Goal: Task Accomplishment & Management: Manage account settings

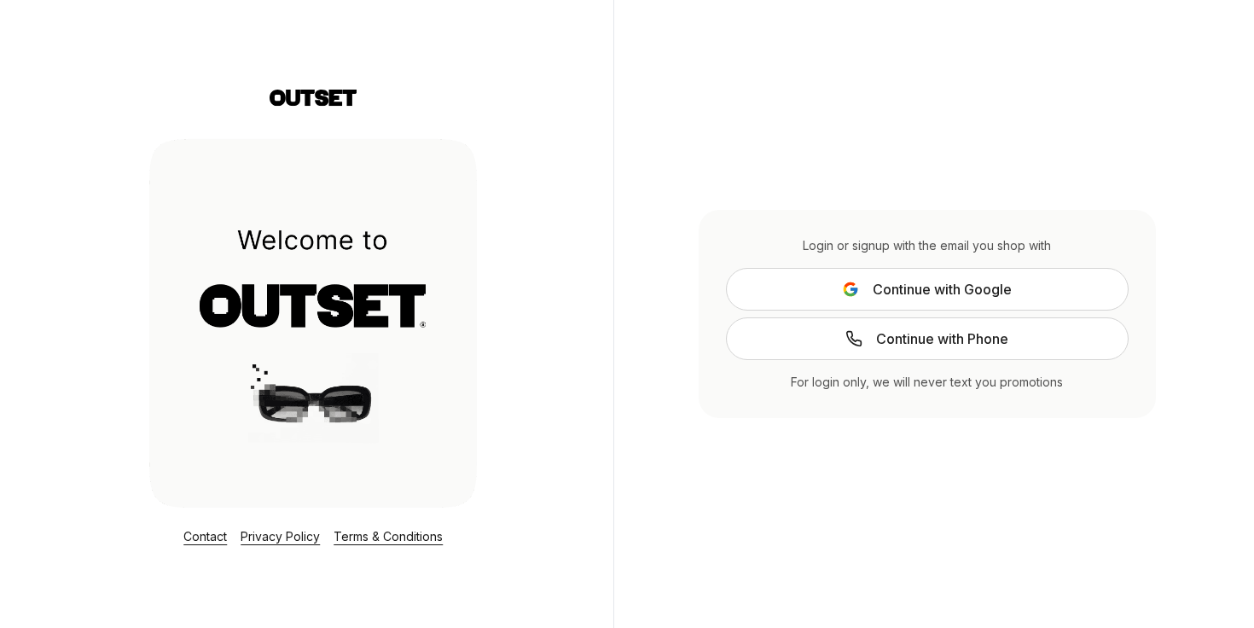
click at [852, 294] on icon at bounding box center [850, 294] width 11 height 6
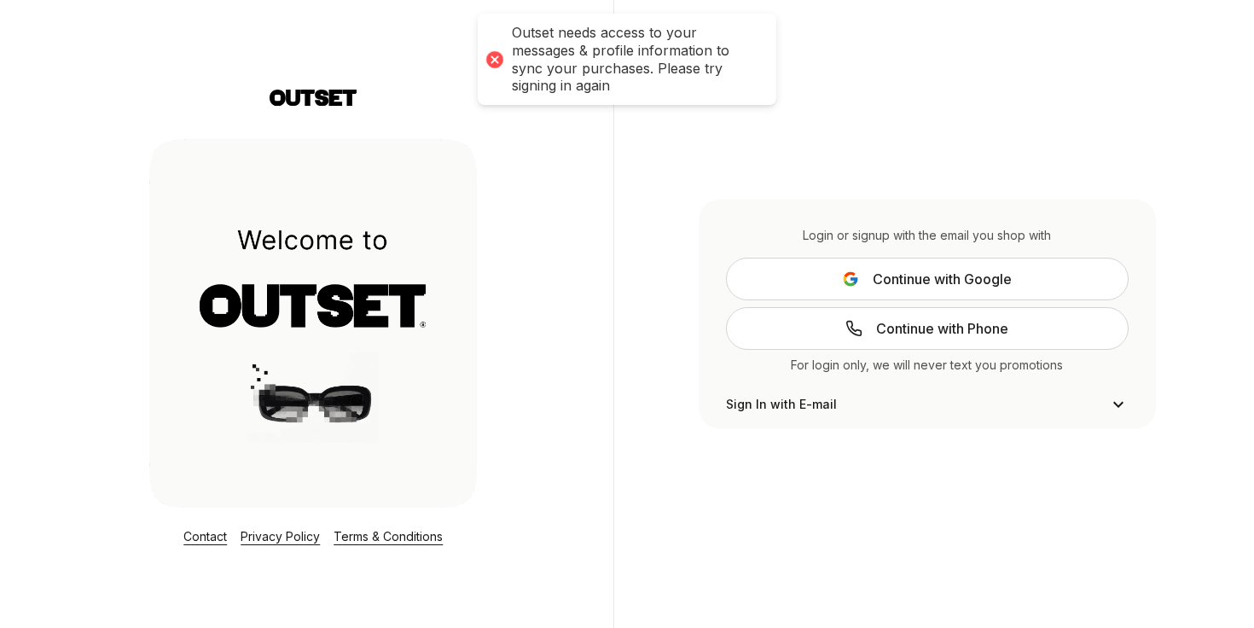
click at [893, 283] on span "Continue with Google" at bounding box center [942, 279] width 139 height 20
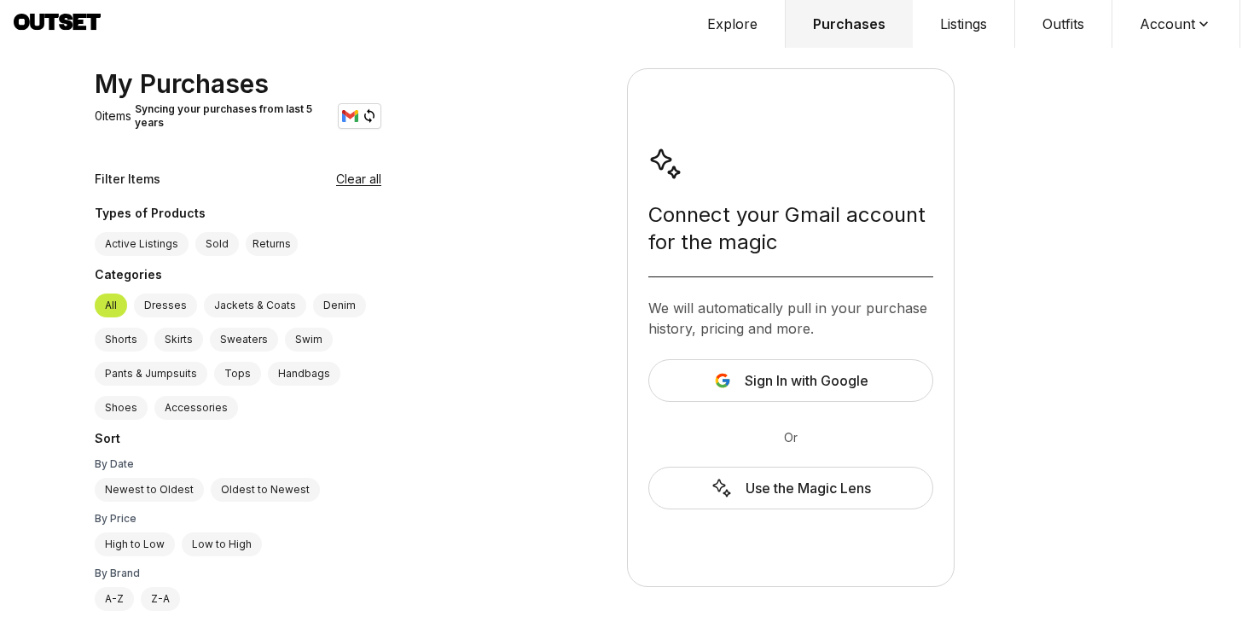
click at [858, 389] on span "Sign In with Google" at bounding box center [807, 380] width 124 height 20
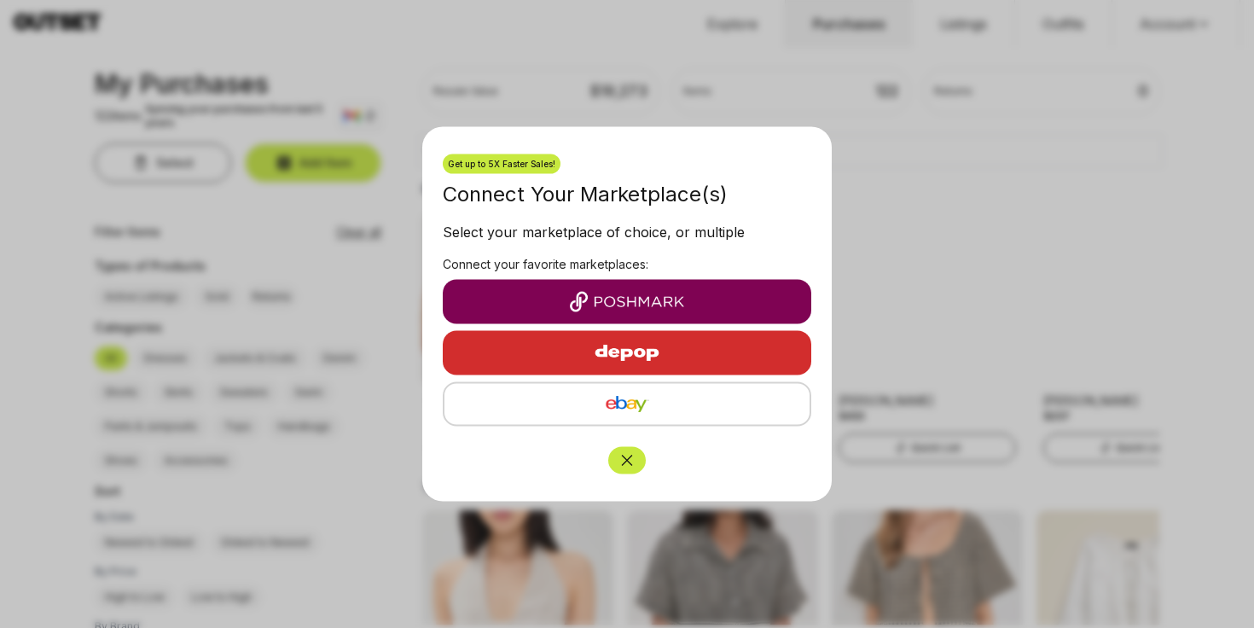
click at [741, 303] on img "button" at bounding box center [626, 302] width 341 height 20
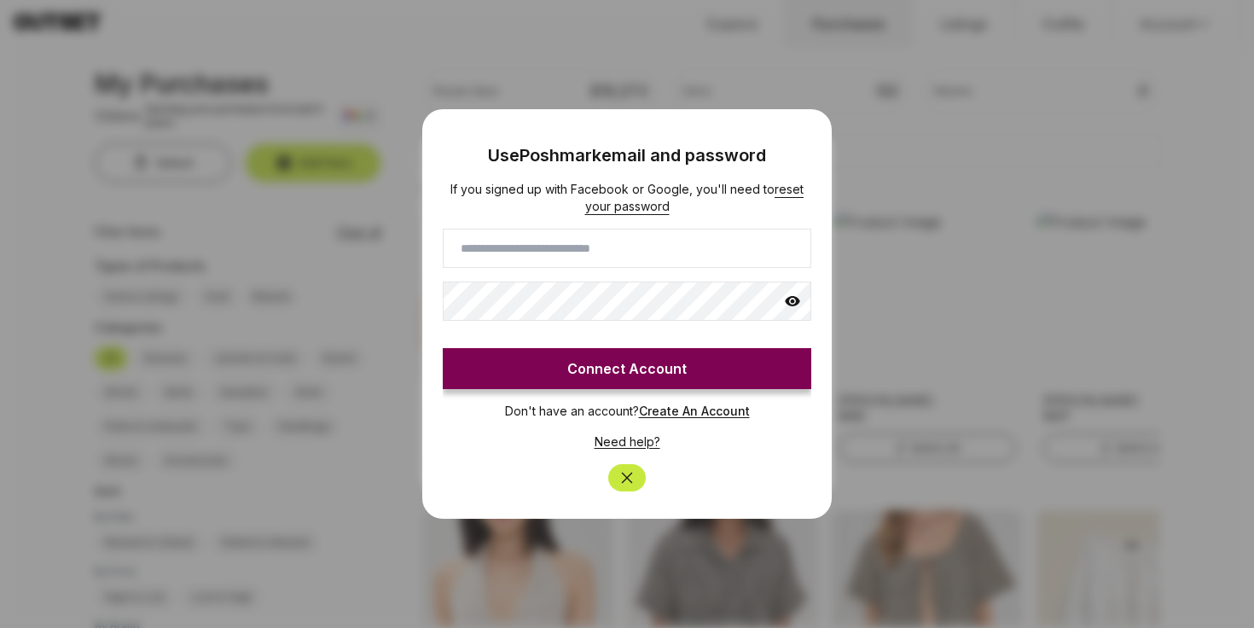
click at [692, 247] on input at bounding box center [627, 248] width 369 height 39
type input "**********"
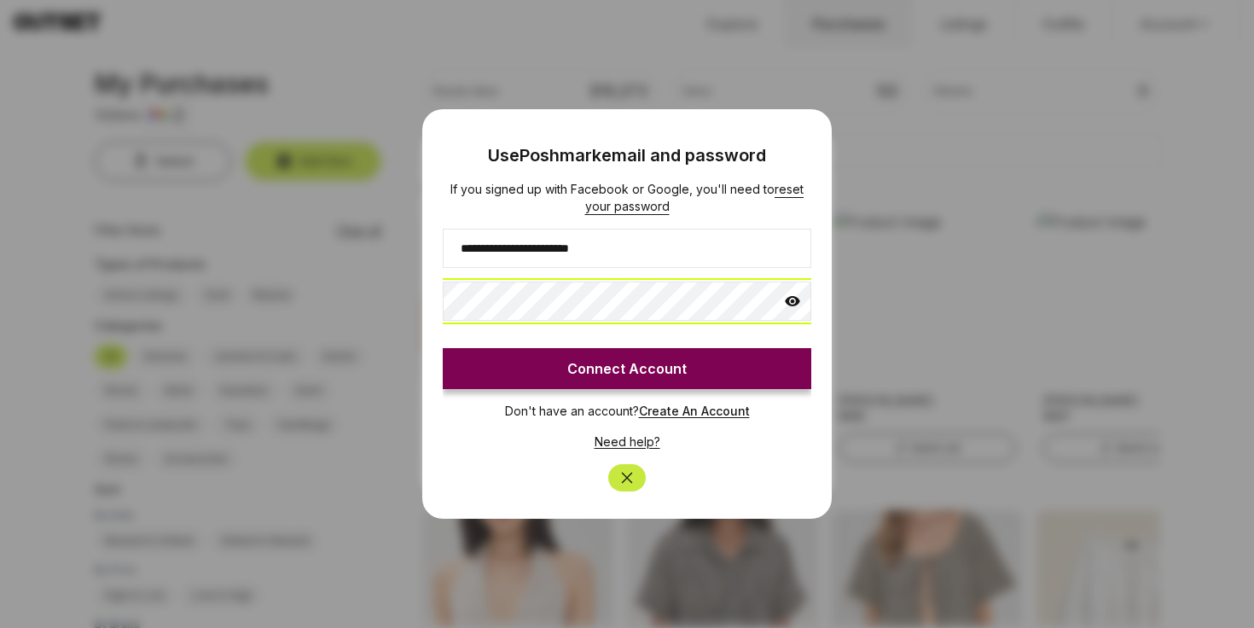
click button "Connect Account" at bounding box center [627, 368] width 369 height 41
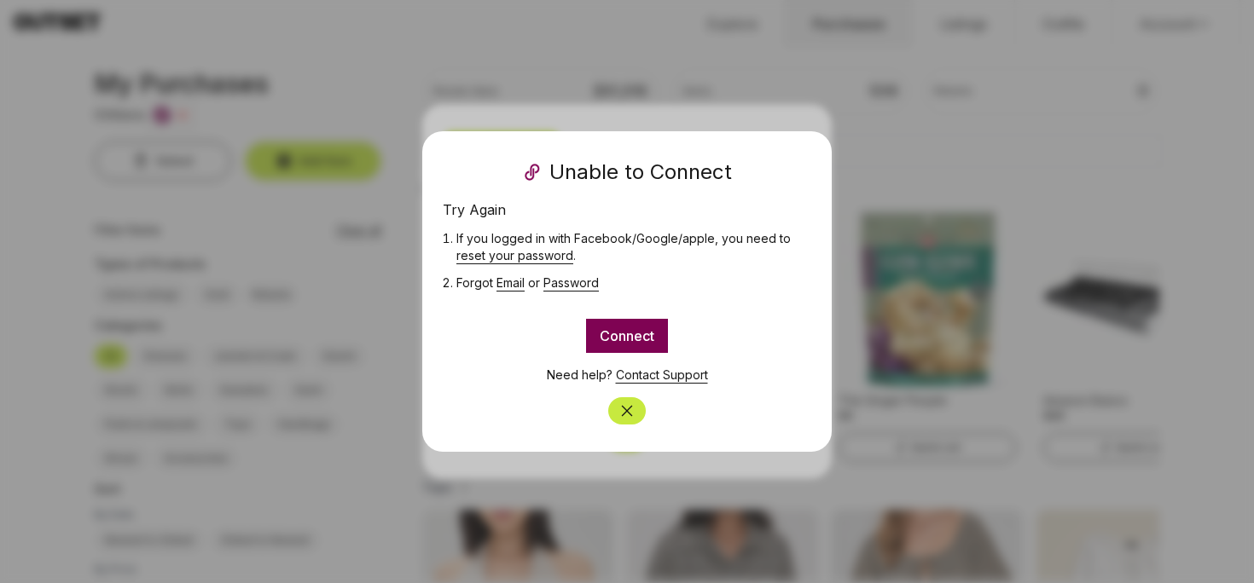
click at [630, 338] on button "Connect" at bounding box center [627, 336] width 82 height 34
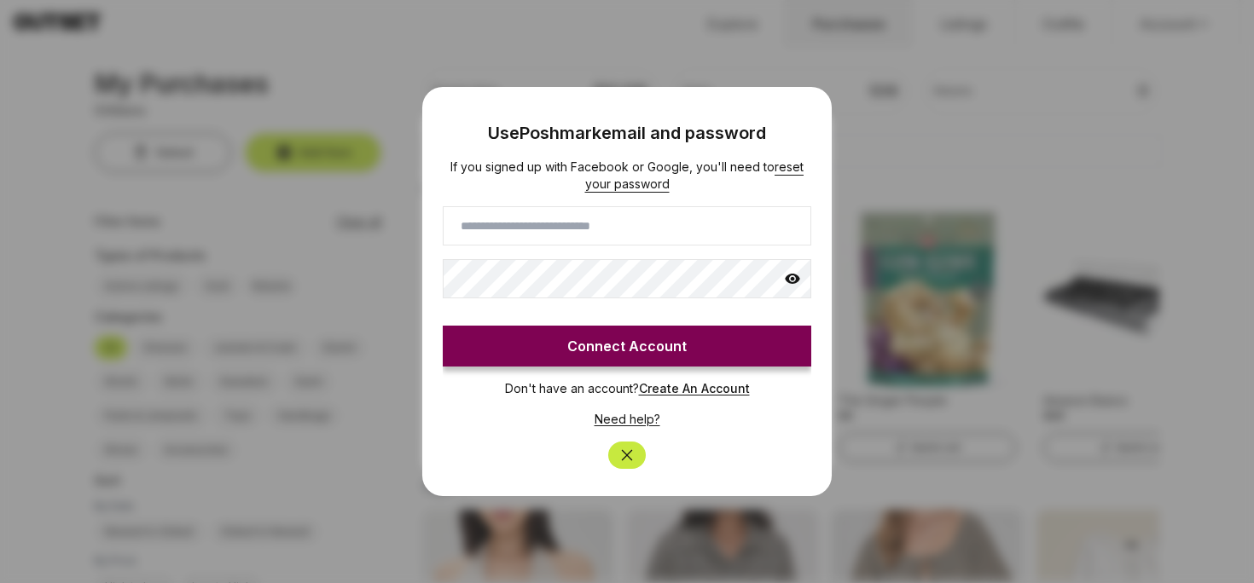
click at [611, 229] on input at bounding box center [627, 225] width 369 height 39
type input "**********"
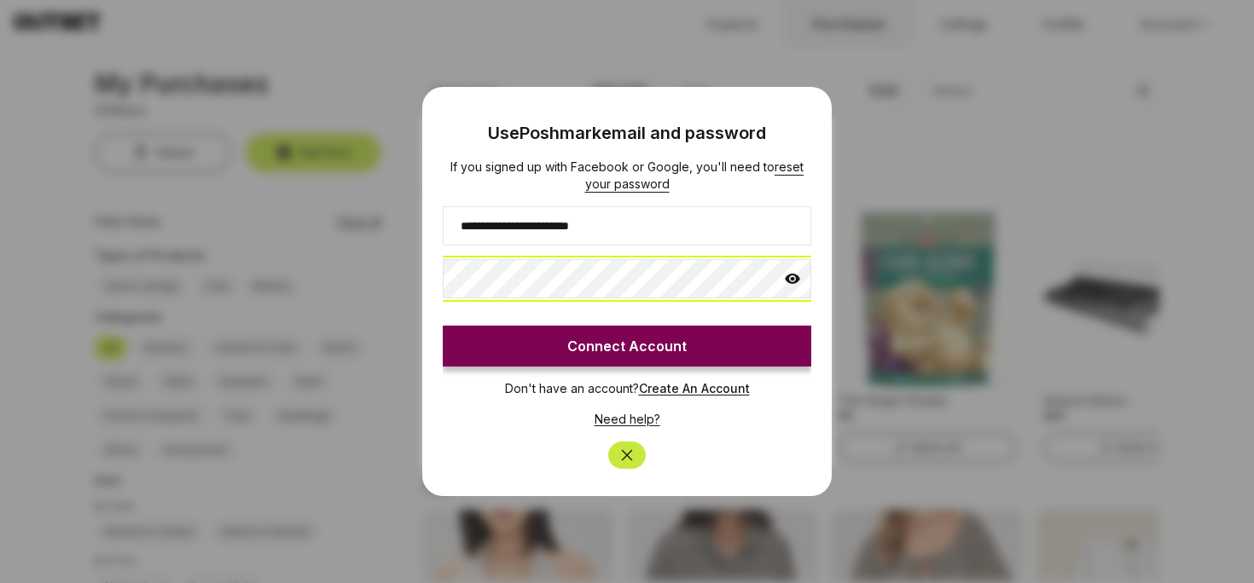
click button "Connect Account" at bounding box center [627, 346] width 369 height 41
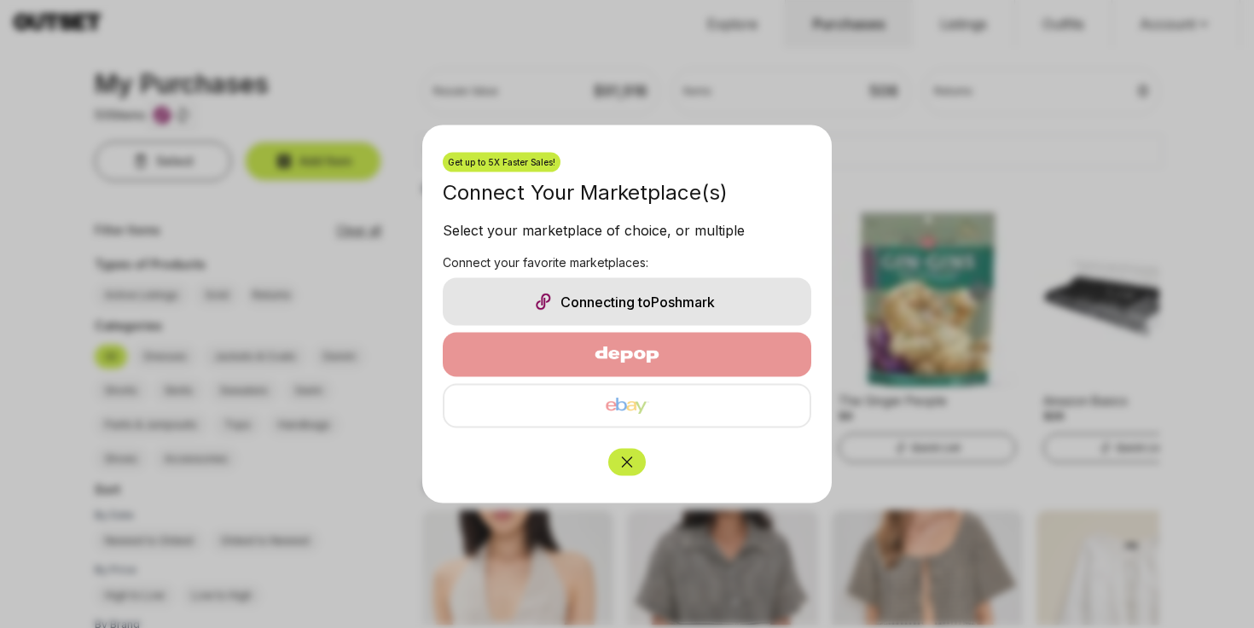
click at [624, 471] on button "Close" at bounding box center [627, 462] width 38 height 27
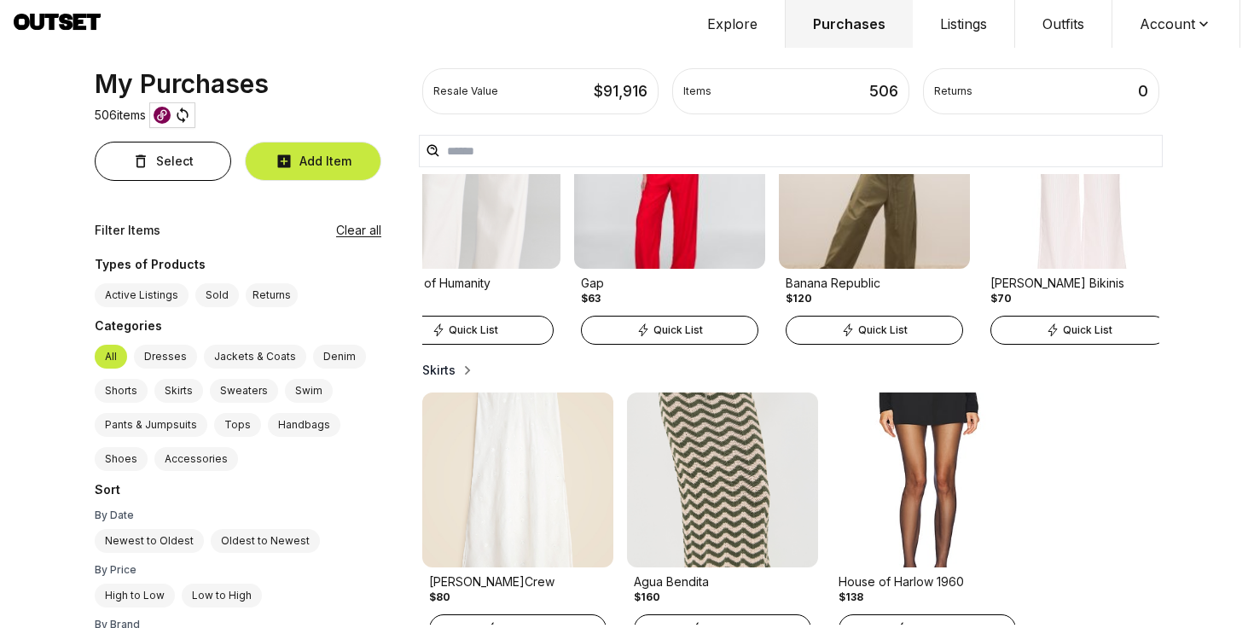
scroll to position [893, 0]
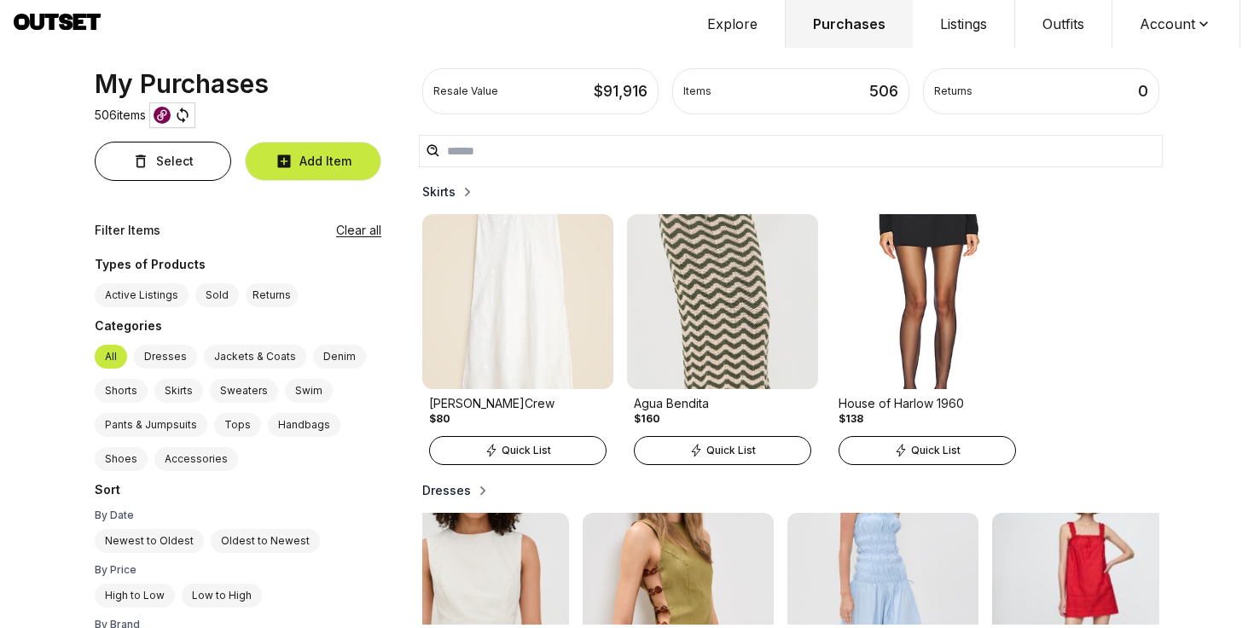
click at [719, 347] on img at bounding box center [722, 301] width 191 height 175
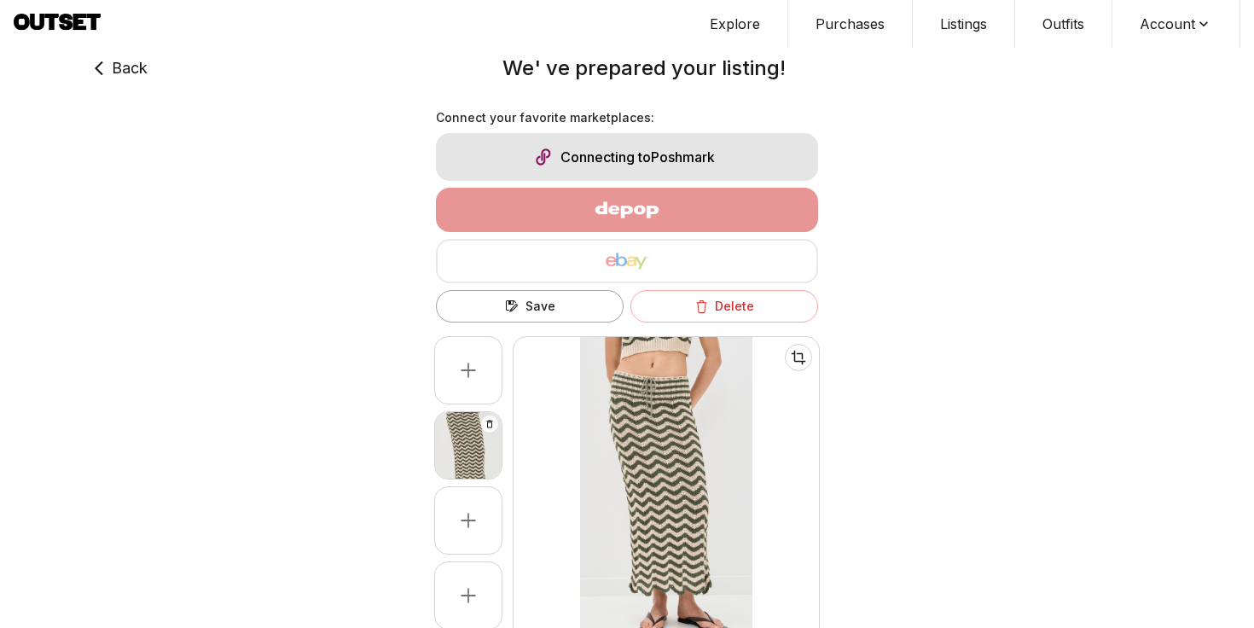
type input "***"
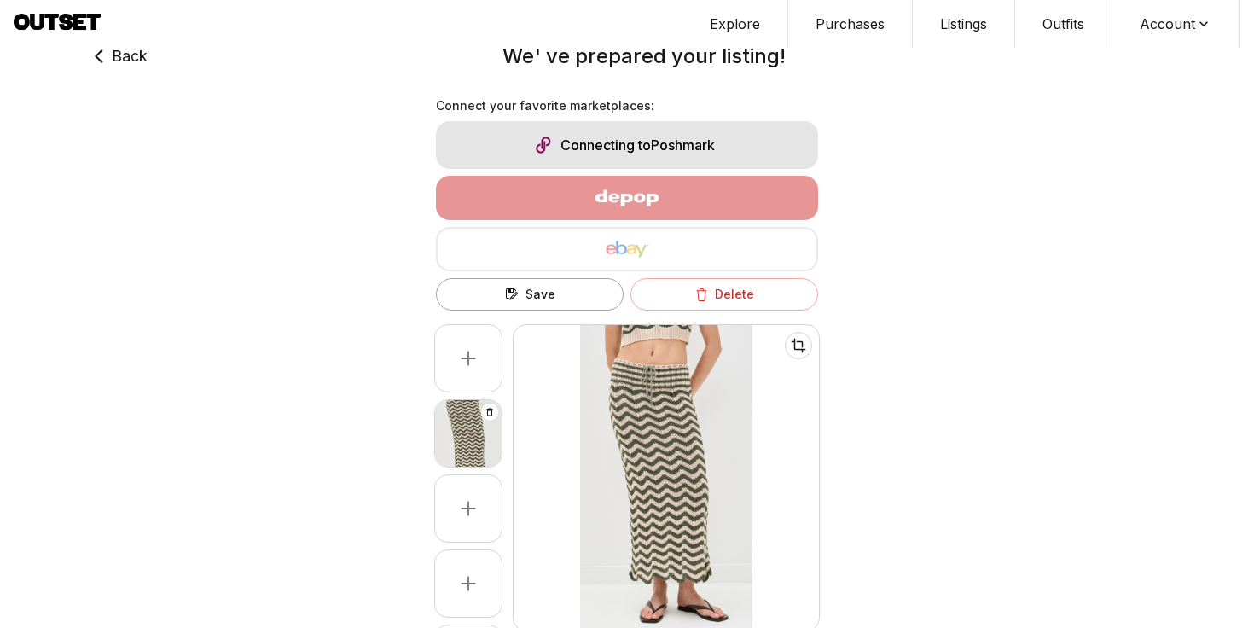
scroll to position [21, 0]
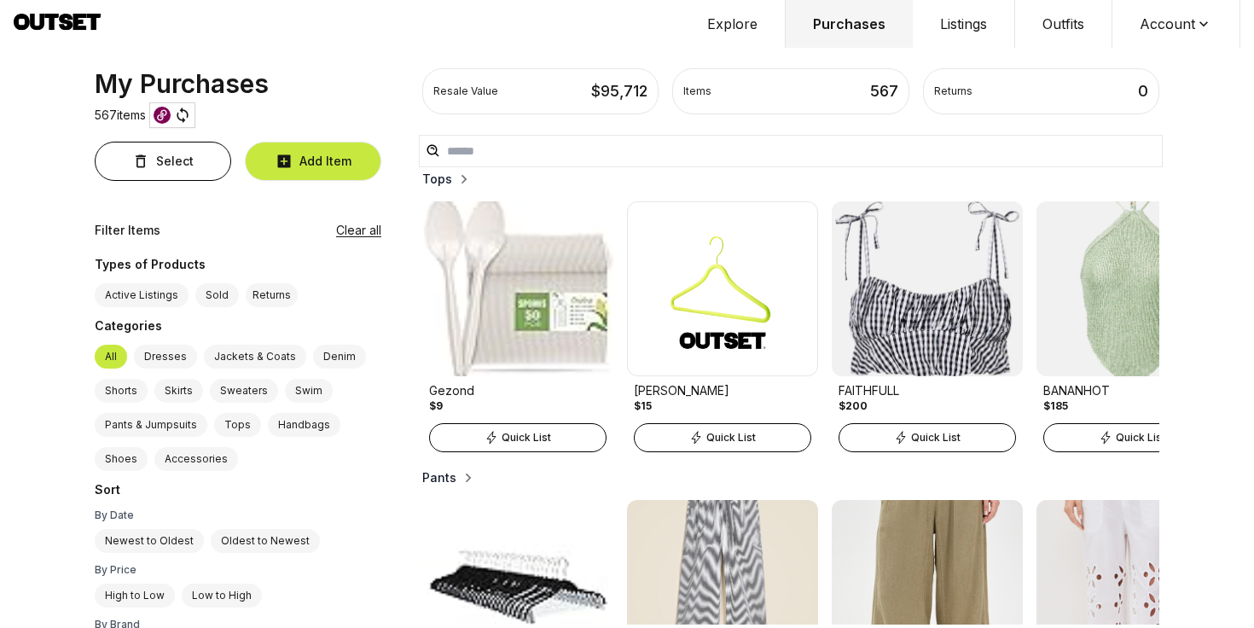
scroll to position [305, 0]
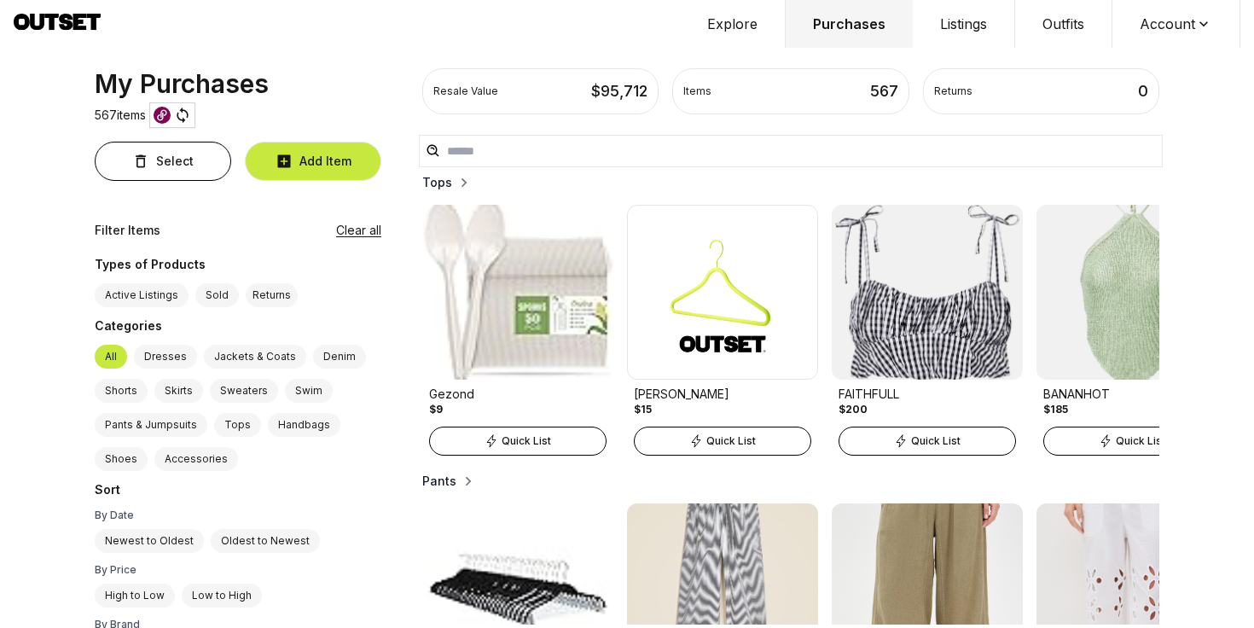
click at [1081, 335] on img at bounding box center [1131, 292] width 191 height 175
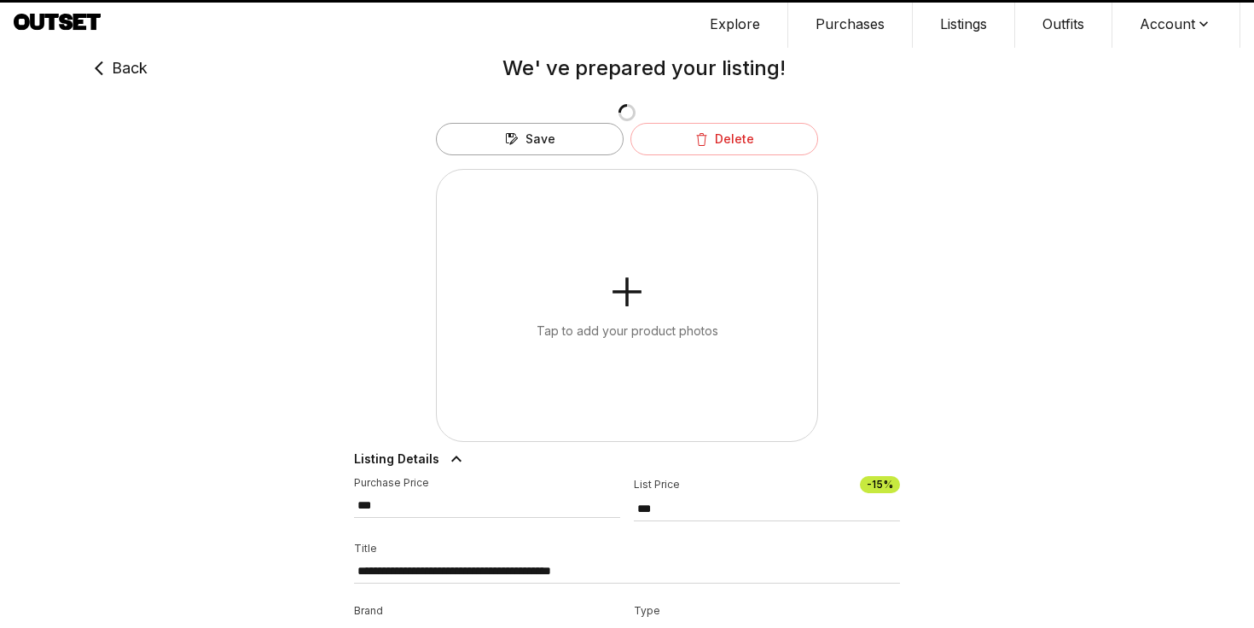
type input "***"
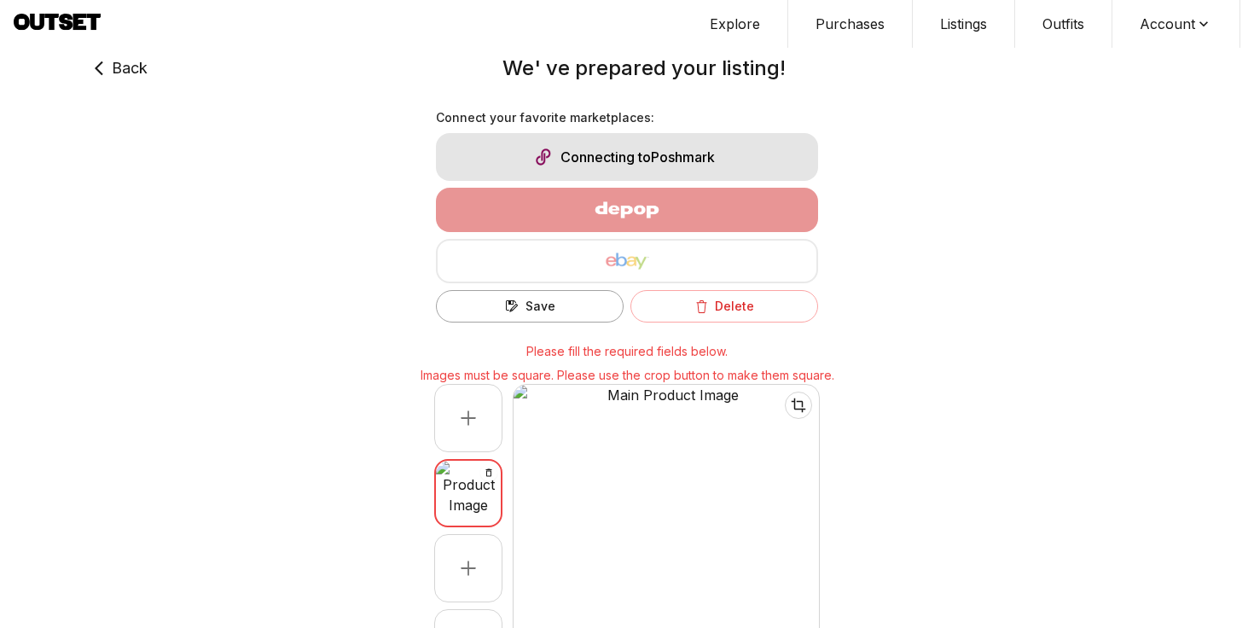
click at [107, 78] on icon at bounding box center [100, 68] width 24 height 41
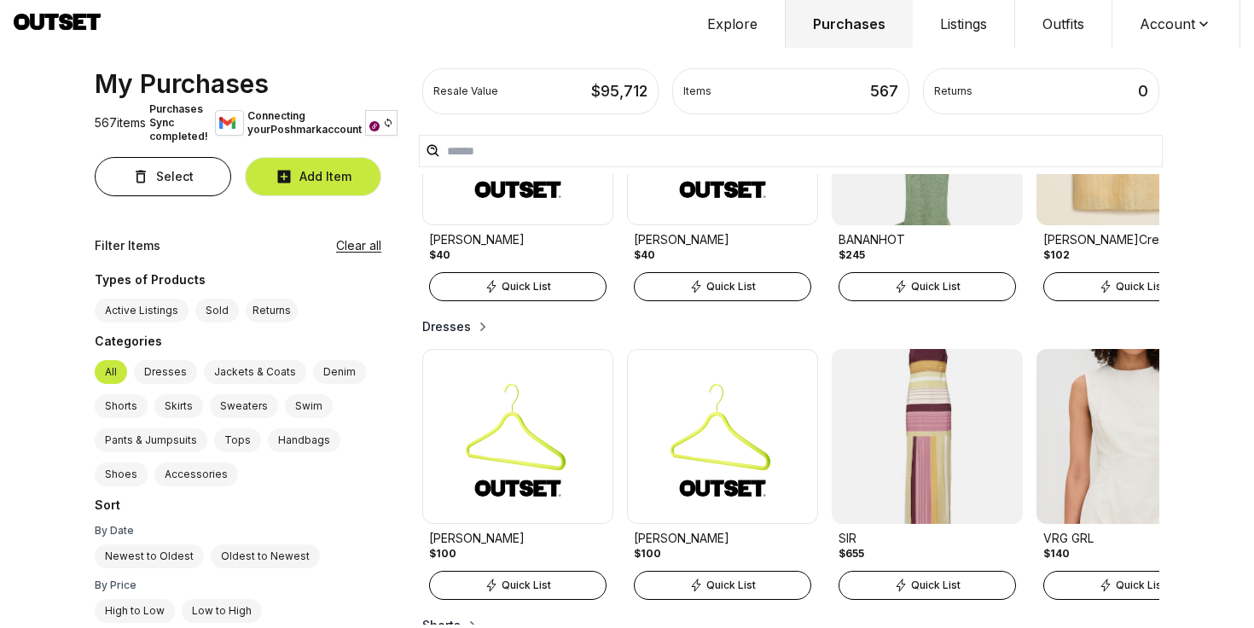
scroll to position [1067, 0]
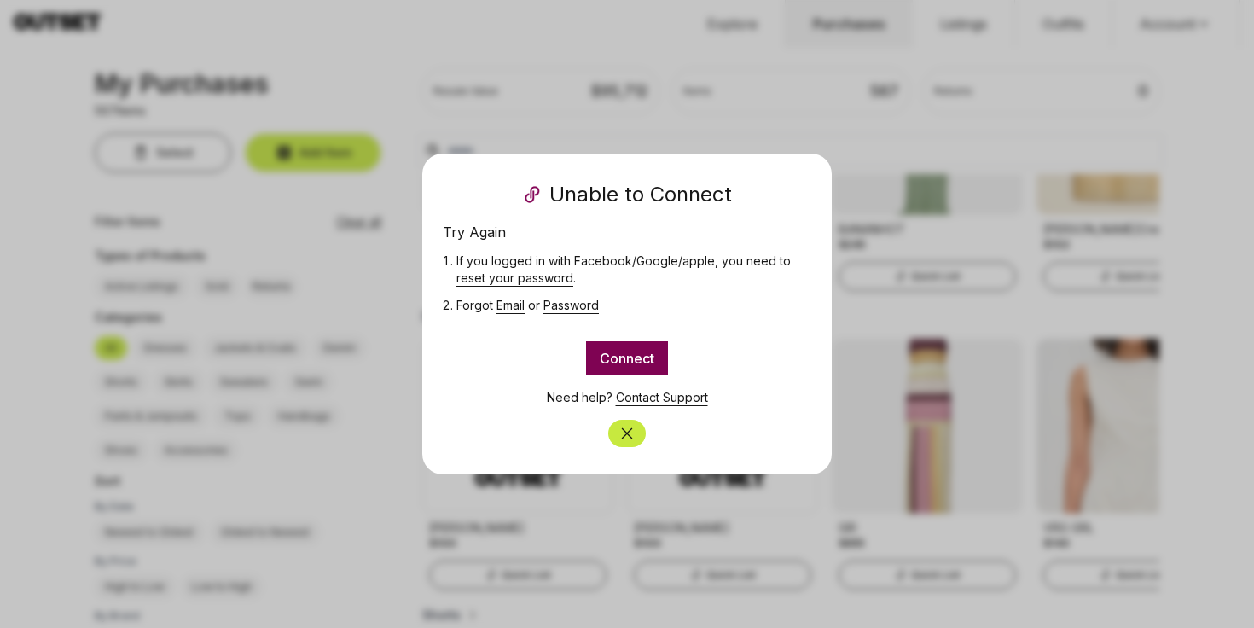
click at [635, 360] on button "Connect" at bounding box center [627, 358] width 82 height 34
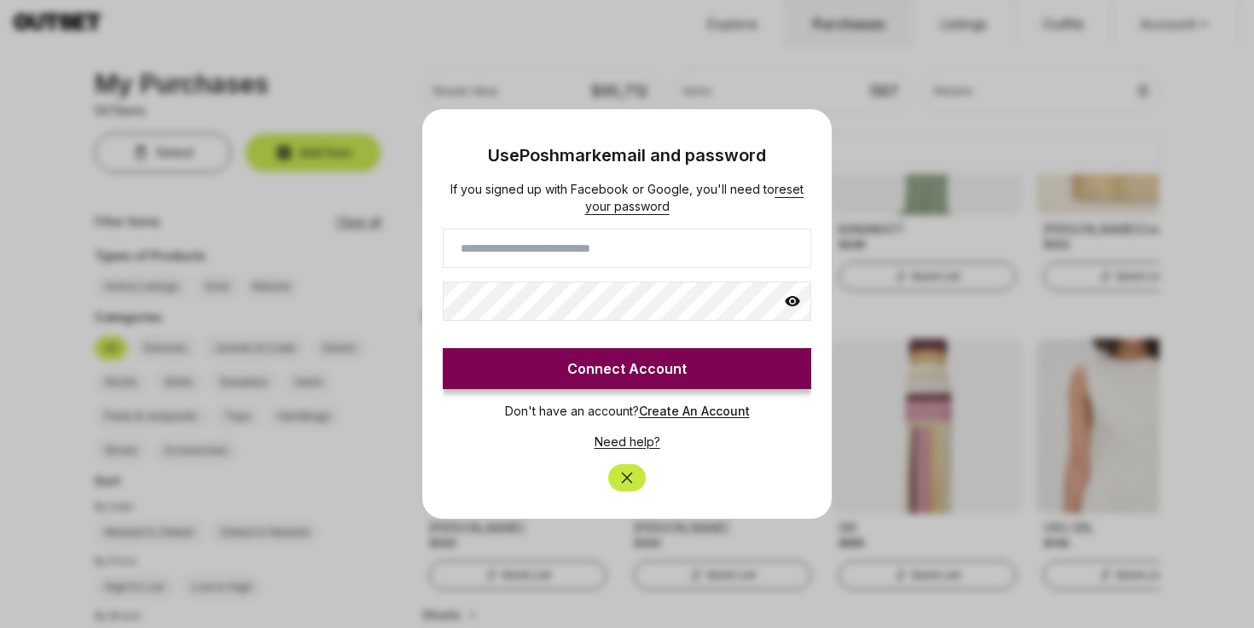
click at [595, 270] on div "If you signed up with Facebook or Google, you'll need to reset your password Co…" at bounding box center [627, 285] width 369 height 208
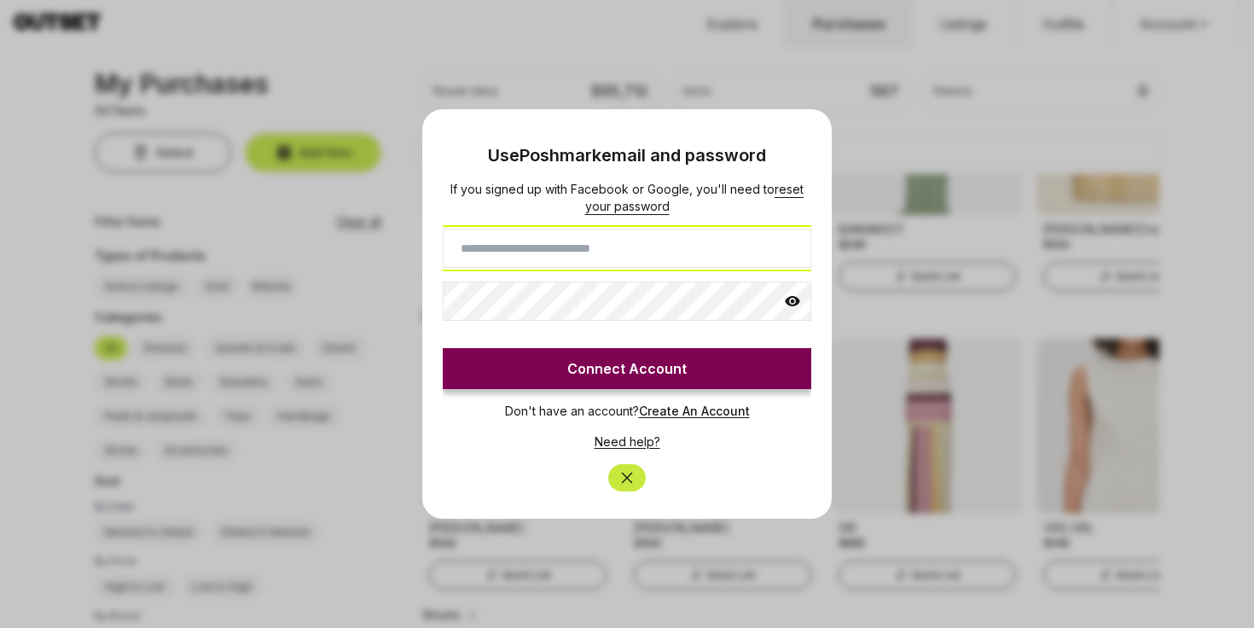
click at [589, 246] on input at bounding box center [627, 248] width 369 height 39
type input "**********"
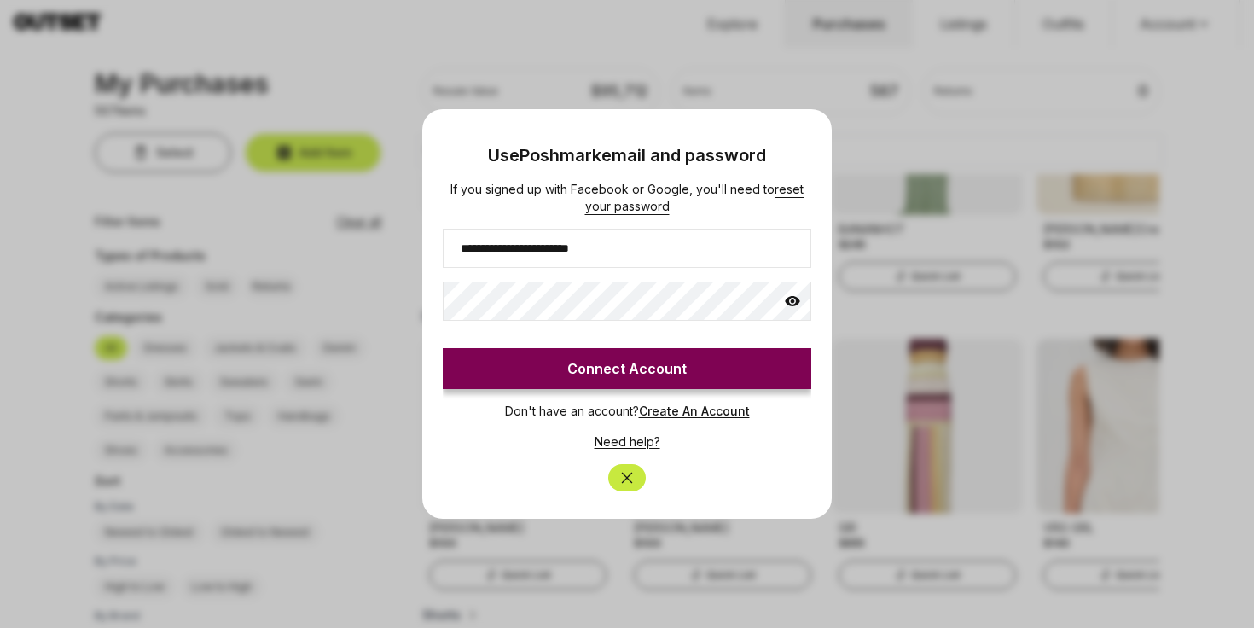
click at [578, 366] on button "Connect Account" at bounding box center [627, 368] width 369 height 41
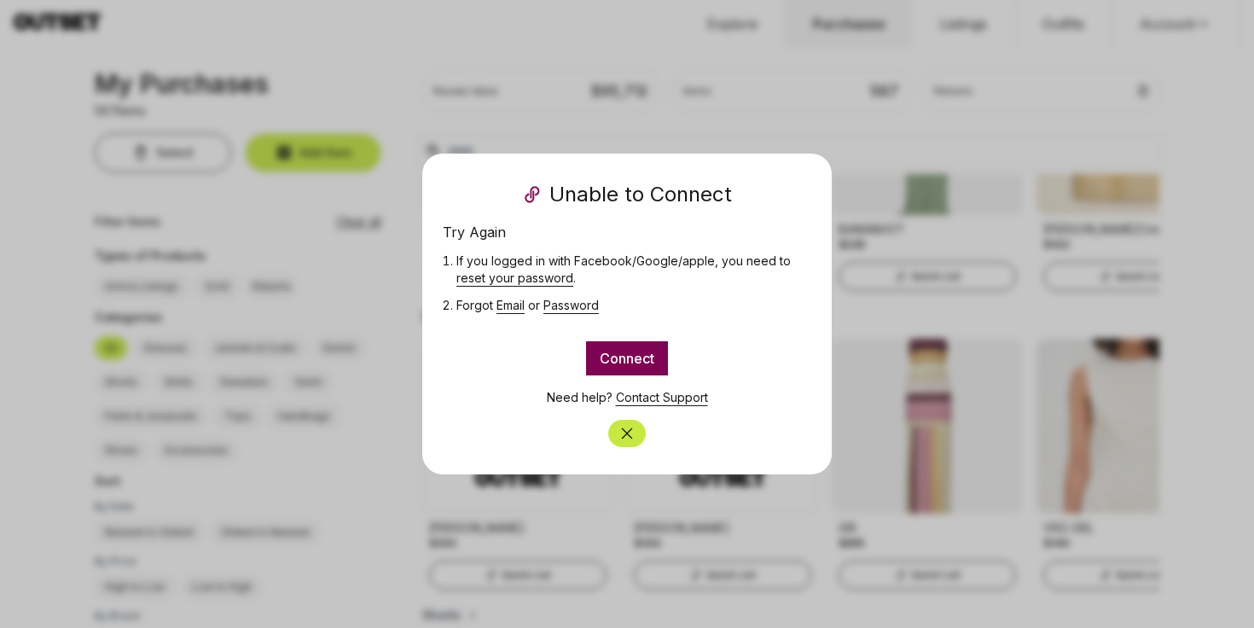
click at [626, 363] on button "Connect" at bounding box center [627, 358] width 82 height 34
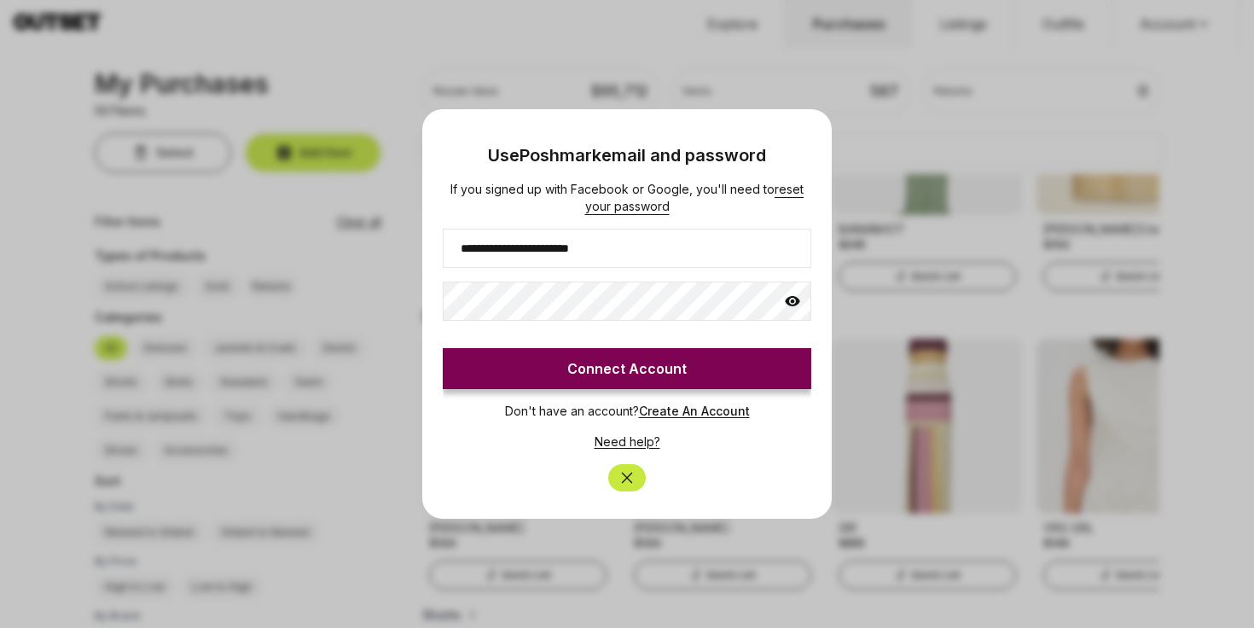
click at [631, 370] on button "Connect Account" at bounding box center [627, 368] width 369 height 41
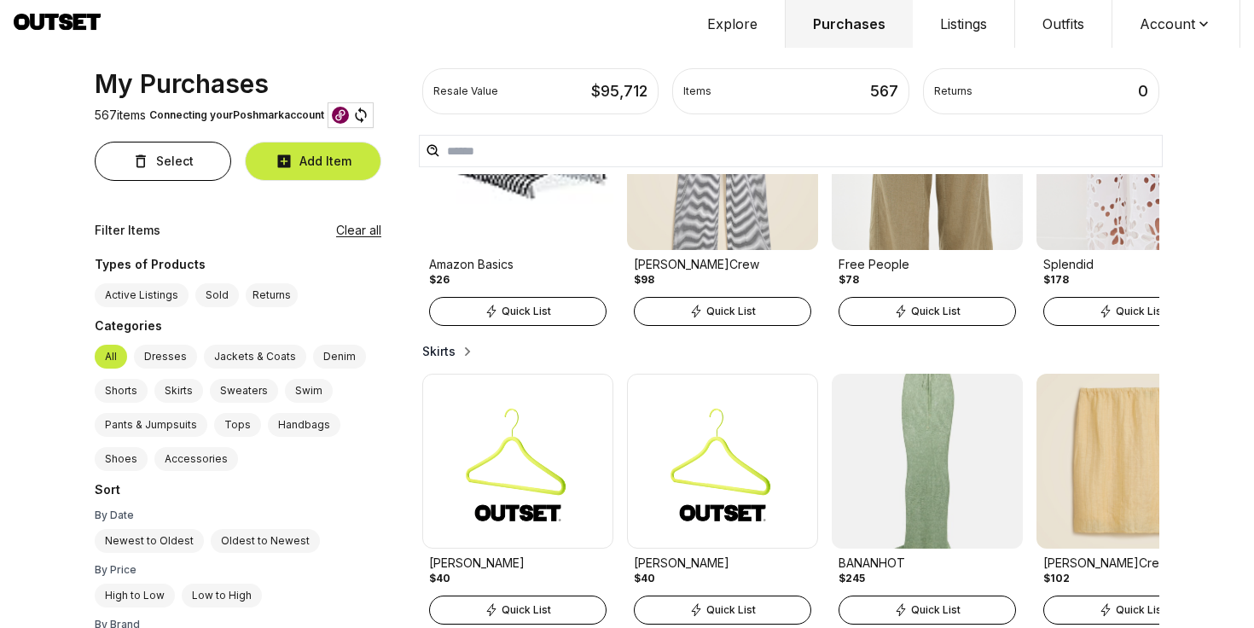
scroll to position [737, 0]
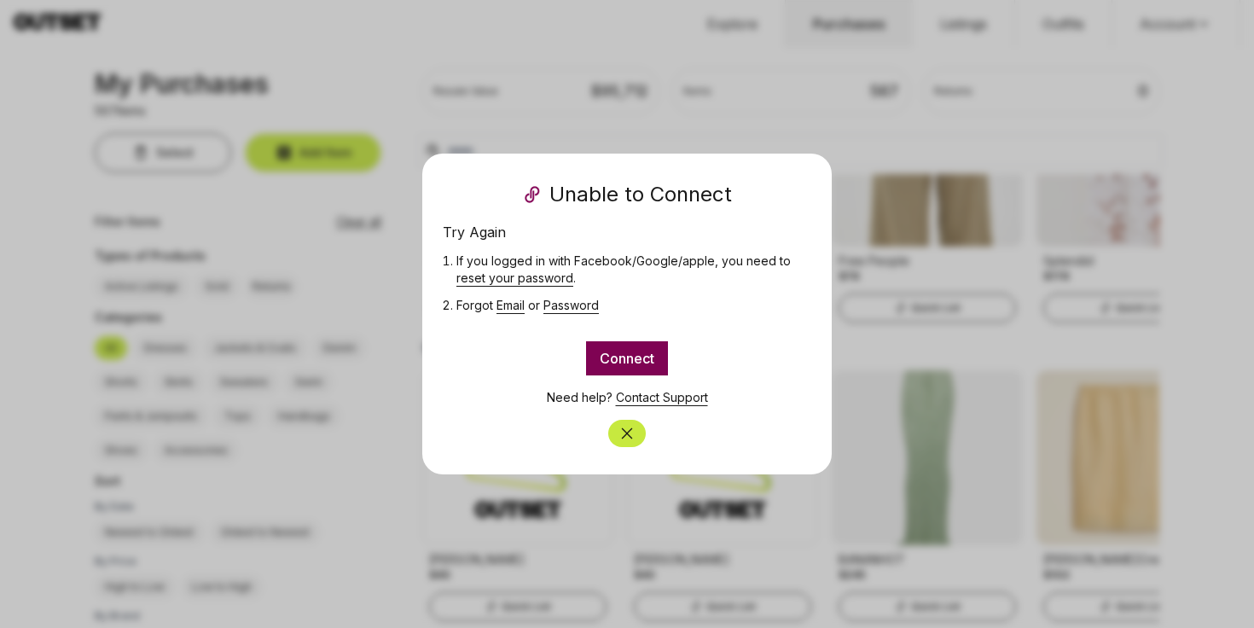
click at [625, 350] on button "Connect" at bounding box center [627, 358] width 82 height 34
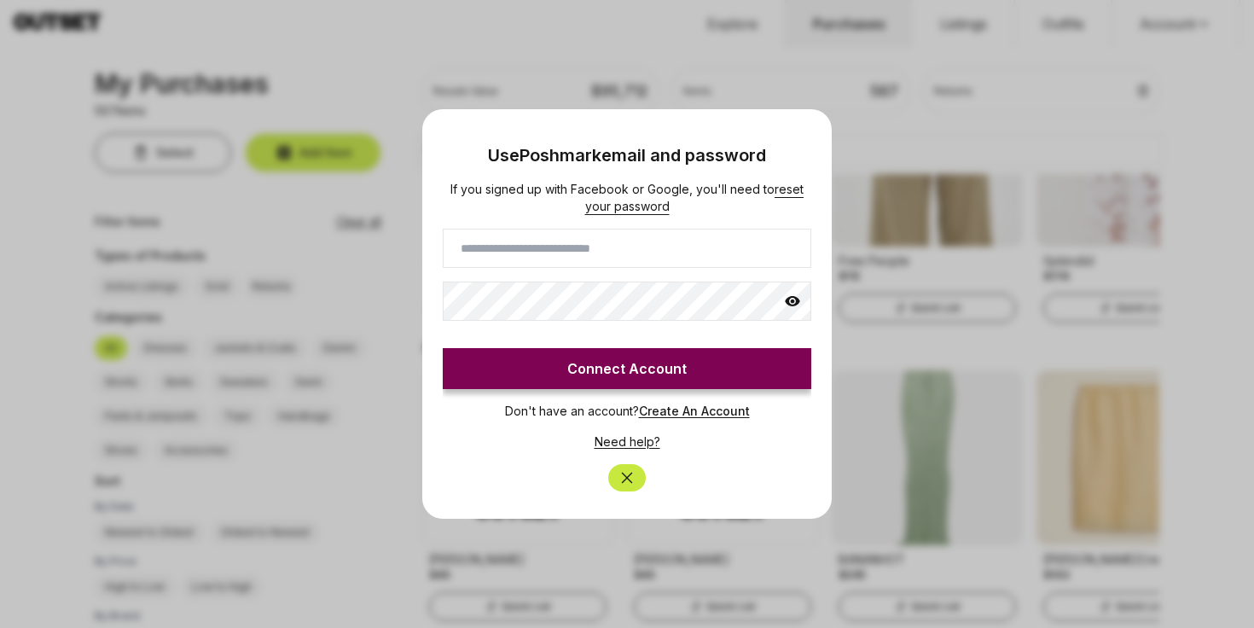
type input "**********"
click at [786, 298] on icon at bounding box center [792, 301] width 17 height 17
click at [682, 351] on button "Connect Account" at bounding box center [627, 368] width 369 height 41
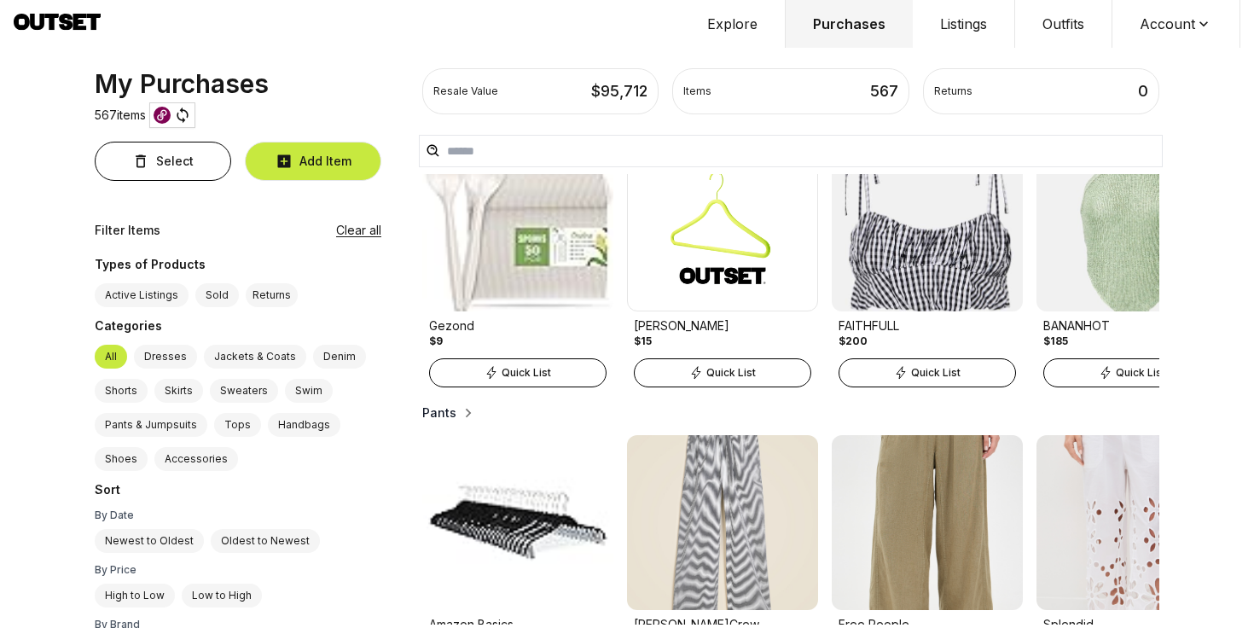
scroll to position [0, 0]
